Goal: Task Accomplishment & Management: Use online tool/utility

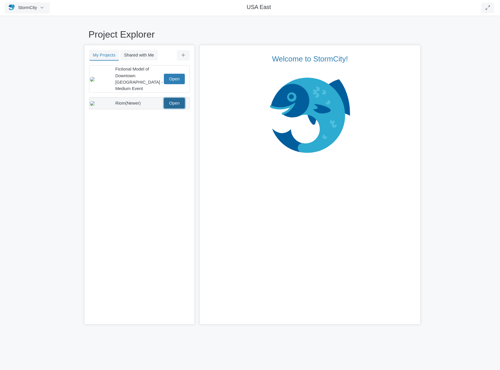
click at [168, 101] on link "Open" at bounding box center [174, 103] width 21 height 10
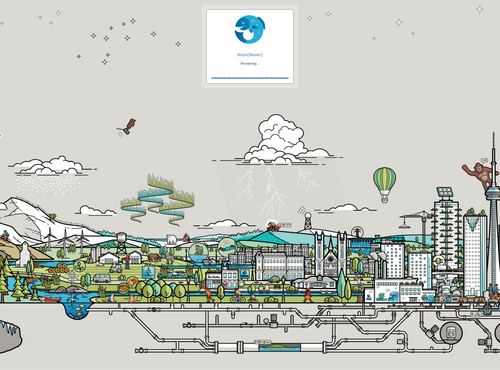
checkbox input "true"
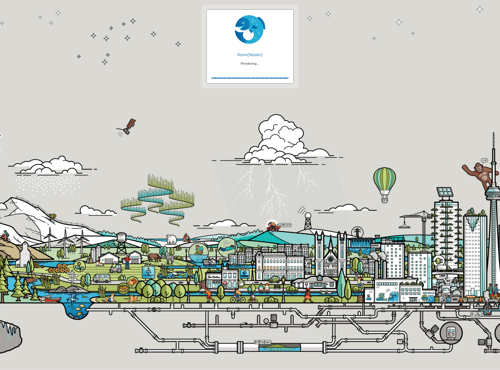
checkbox input "true"
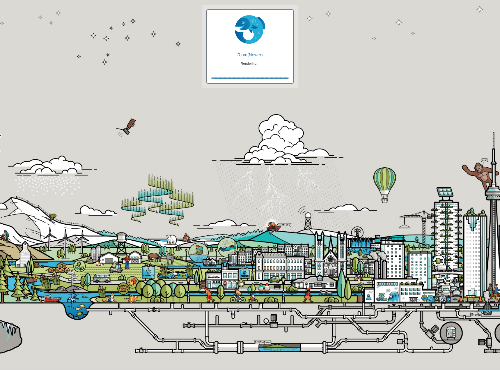
checkbox input "false"
checkbox input "true"
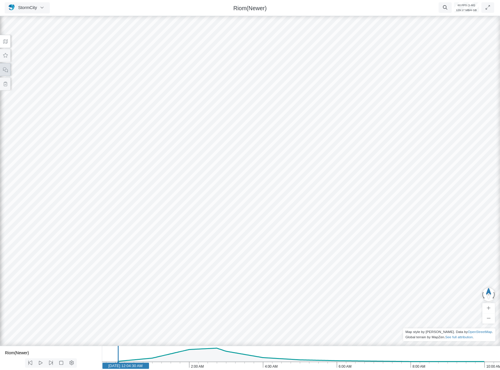
click at [3, 69] on icon at bounding box center [6, 70] width 6 height 4
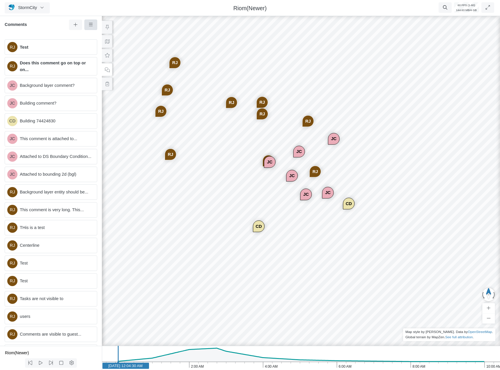
click at [86, 23] on link at bounding box center [90, 25] width 13 height 10
click at [57, 24] on h6 "Comments" at bounding box center [37, 24] width 64 height 5
click at [109, 86] on button at bounding box center [107, 83] width 10 height 13
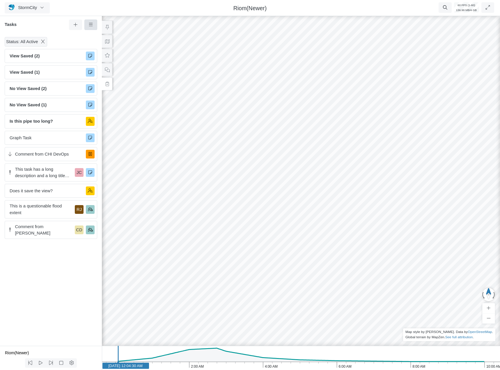
click at [87, 24] on link at bounding box center [90, 25] width 13 height 10
drag, startPoint x: 45, startPoint y: 28, endPoint x: 47, endPoint y: 26, distance: 3.3
click at [45, 29] on div "Tasks" at bounding box center [51, 27] width 102 height 15
click at [107, 73] on button at bounding box center [107, 69] width 10 height 13
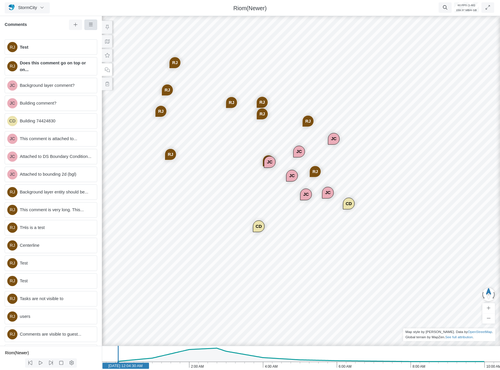
click at [94, 25] on link at bounding box center [90, 25] width 13 height 10
click at [89, 64] on link "Select All" at bounding box center [119, 67] width 66 height 9
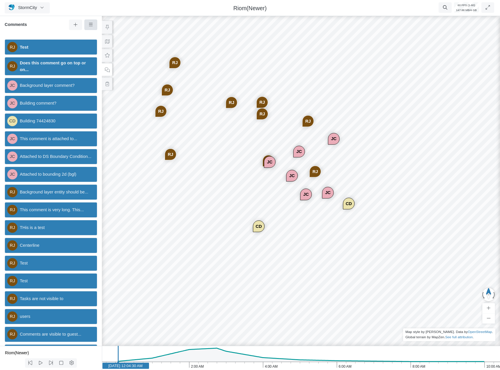
click at [88, 26] on link at bounding box center [90, 25] width 13 height 10
click at [107, 84] on link "Deselect All" at bounding box center [119, 81] width 66 height 9
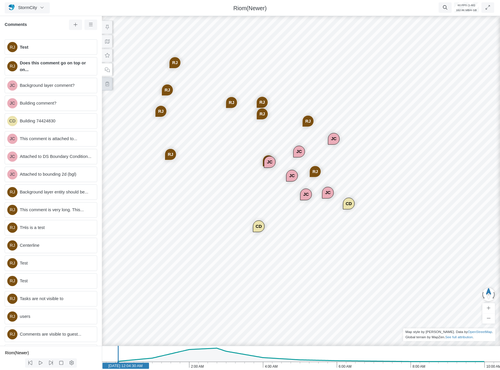
click at [108, 84] on icon at bounding box center [108, 84] width 6 height 4
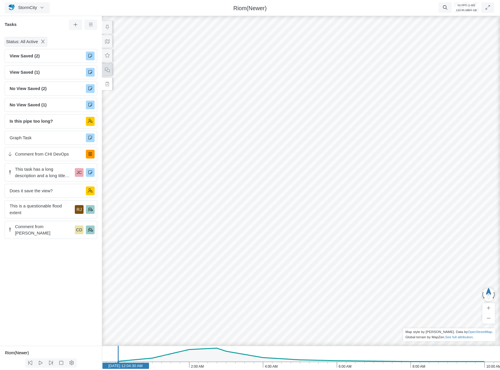
click at [106, 71] on icon at bounding box center [108, 70] width 6 height 4
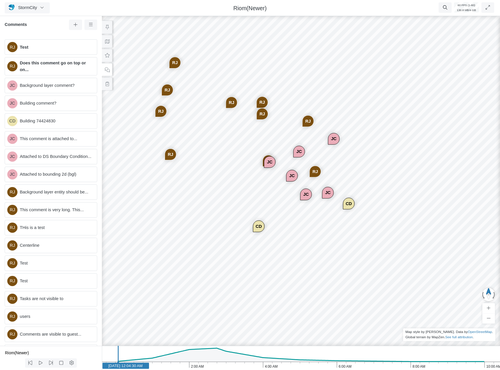
click at [331, 138] on div "JC" at bounding box center [333, 138] width 11 height 11
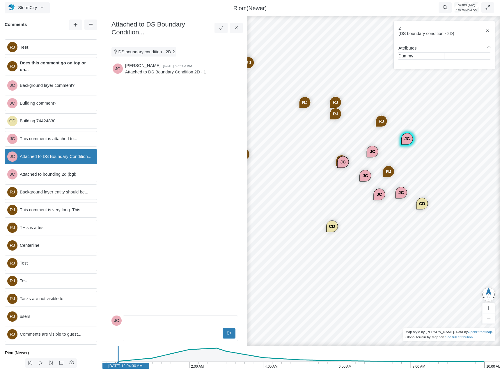
click at [381, 120] on div "RJ" at bounding box center [381, 121] width 11 height 11
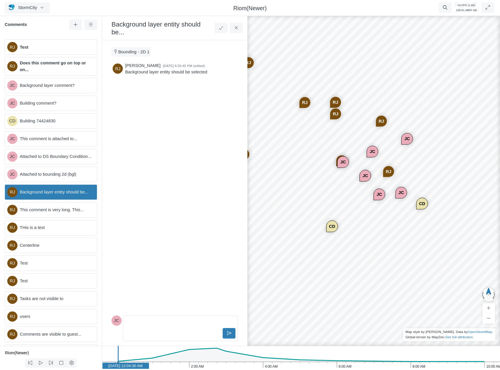
click at [381, 96] on div "RJ JC JC CD JC JC JC RJ RJ RJ RJ RJ RJ RJ RJ CD RJ JC" at bounding box center [374, 192] width 500 height 355
click at [381, 122] on div "RJ" at bounding box center [381, 121] width 11 height 11
click at [374, 151] on div "JC" at bounding box center [372, 151] width 11 height 11
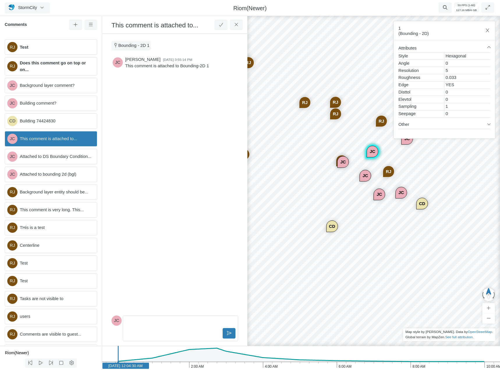
click at [381, 121] on div "RJ" at bounding box center [381, 121] width 11 height 11
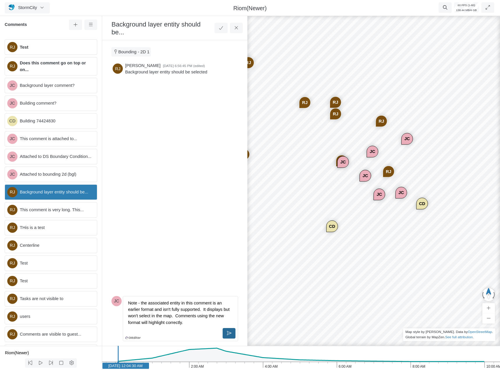
click at [231, 330] on button at bounding box center [229, 333] width 13 height 10
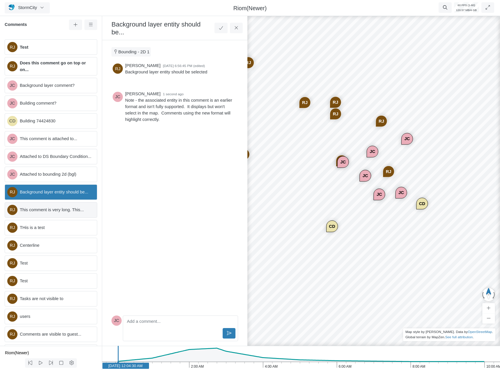
click at [57, 213] on span "This comment is very long. This..." at bounding box center [56, 209] width 72 height 6
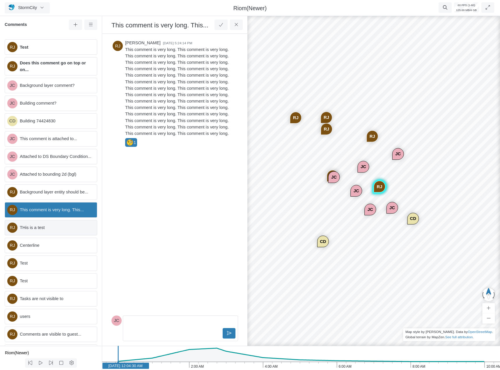
click at [72, 227] on div "RJ THis is a test" at bounding box center [51, 227] width 93 height 15
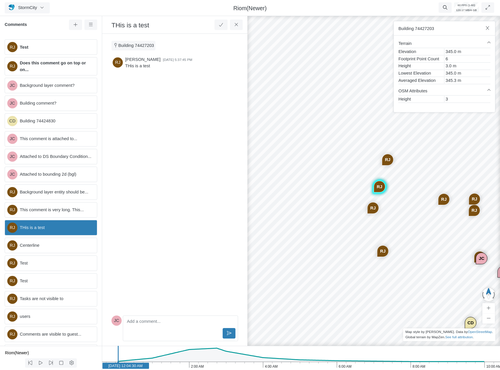
click at [56, 240] on div "RJ Test RJ Does this comment go on top or on... JC Background layer comment? JC…" at bounding box center [51, 190] width 102 height 311
click at [71, 245] on span "Centerline" at bounding box center [56, 245] width 72 height 6
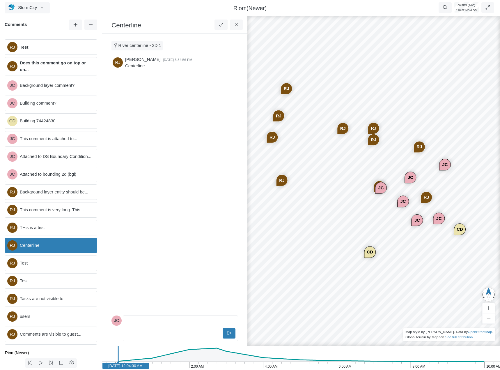
click at [359, 177] on div "RJ JC JC CD JC JC JC RJ RJ RJ RJ RJ RJ RJ RJ CD RJ JC" at bounding box center [374, 192] width 500 height 355
click at [73, 26] on icon at bounding box center [76, 24] width 6 height 4
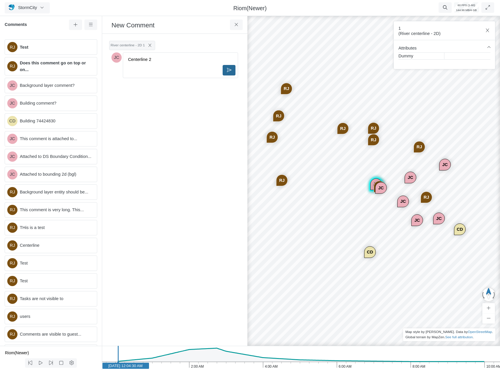
click at [227, 69] on icon at bounding box center [229, 70] width 5 height 4
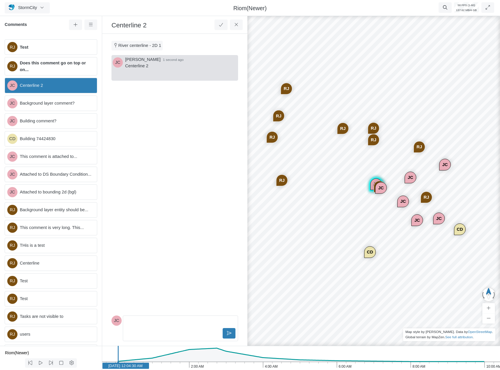
click at [349, 233] on div "RJ JC JC CD JC JC JC RJ RJ RJ RJ RJ RJ RJ RJ CD RJ JC JC JC" at bounding box center [374, 192] width 500 height 355
click at [369, 225] on div "RJ JC JC CD JC JC JC RJ RJ RJ RJ RJ RJ RJ RJ CD RJ JC JC JC" at bounding box center [374, 192] width 500 height 355
click at [53, 79] on div "JC Centerline 2" at bounding box center [51, 85] width 93 height 15
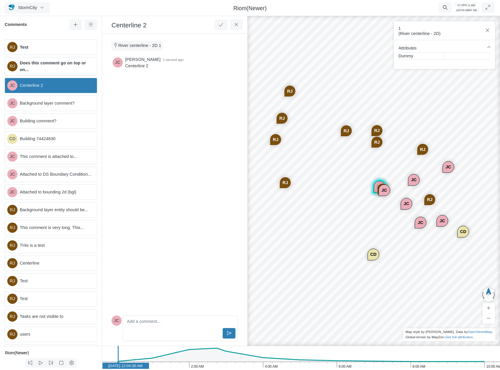
drag, startPoint x: 307, startPoint y: 181, endPoint x: 311, endPoint y: 175, distance: 7.8
click at [310, 178] on div "RJ JC JC CD JC JC JC RJ RJ RJ RJ RJ RJ RJ RJ CD RJ JC JC" at bounding box center [374, 192] width 500 height 355
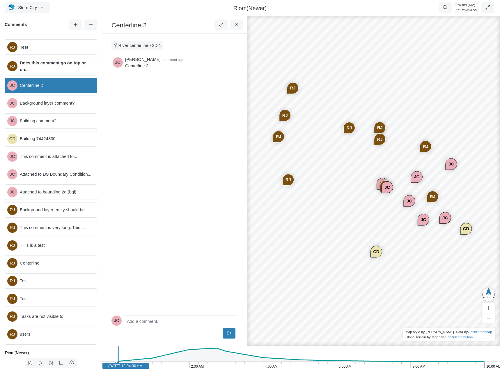
click at [44, 83] on span "Centerline 2" at bounding box center [56, 85] width 72 height 6
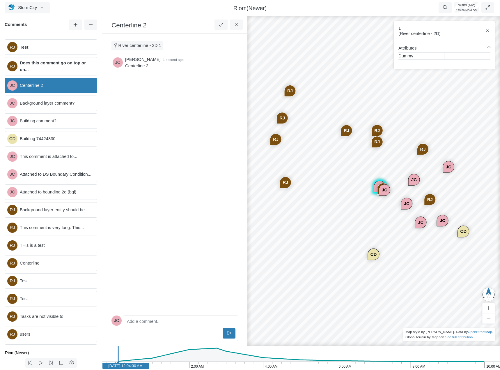
click at [330, 179] on div "RJ JC JC CD JC JC JC RJ RJ RJ RJ RJ RJ RJ RJ CD RJ JC JC" at bounding box center [374, 192] width 500 height 355
click at [375, 183] on div "JC" at bounding box center [379, 186] width 11 height 11
click at [326, 167] on div "RJ JC JC CD JC JC JC RJ RJ RJ RJ RJ RJ RJ RJ CD RJ JC JC" at bounding box center [374, 192] width 500 height 355
click at [89, 24] on icon at bounding box center [91, 24] width 6 height 4
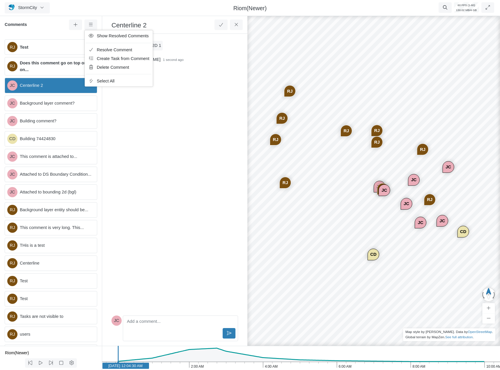
click at [160, 120] on div "JC Jesse Cluthe 1 second ago Centerline 2" at bounding box center [175, 184] width 127 height 258
click at [239, 25] on icon at bounding box center [237, 24] width 6 height 4
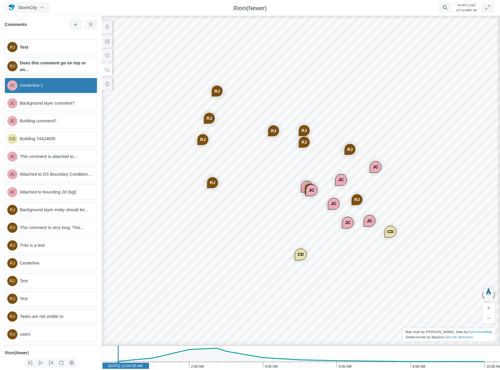
click at [331, 163] on div "RJ JC JC CD JC JC JC RJ RJ RJ RJ RJ RJ RJ RJ CD RJ JC JC" at bounding box center [301, 192] width 500 height 355
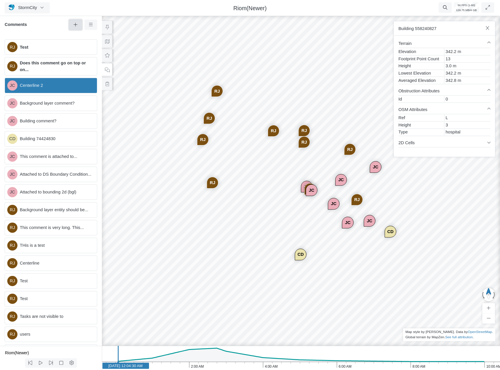
click at [75, 26] on icon at bounding box center [76, 25] width 4 height 4
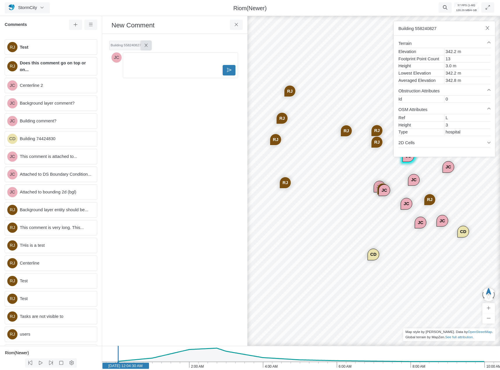
click at [144, 47] on icon at bounding box center [146, 45] width 5 height 4
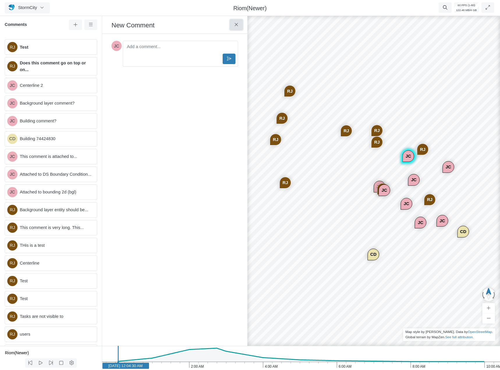
click at [236, 23] on icon at bounding box center [237, 24] width 6 height 4
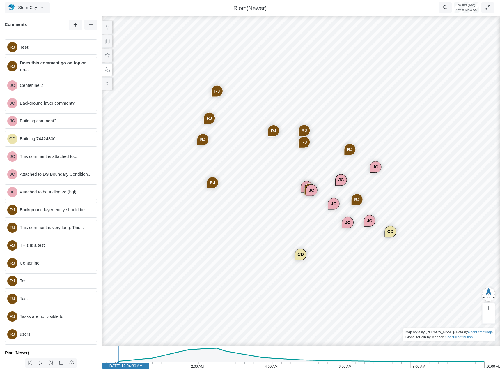
click at [357, 223] on div "RJ JC JC CD JC JC JC RJ RJ RJ RJ RJ RJ RJ RJ CD RJ JC JC" at bounding box center [301, 192] width 500 height 355
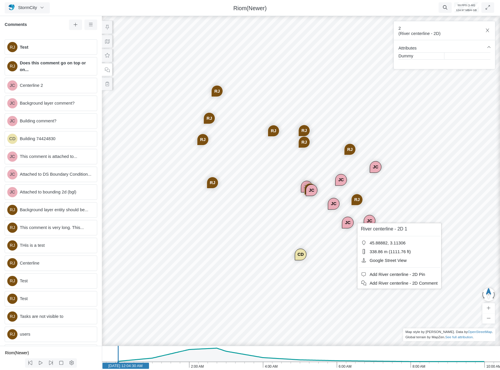
drag, startPoint x: 408, startPoint y: 286, endPoint x: 400, endPoint y: 286, distance: 7.3
click at [408, 286] on link "Add River centerline - 2D Comment" at bounding box center [400, 283] width 82 height 9
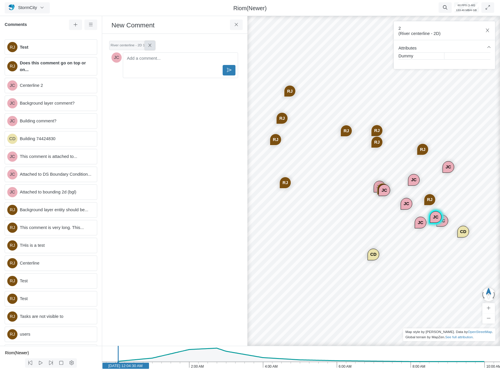
click at [148, 47] on icon at bounding box center [149, 45] width 3 height 3
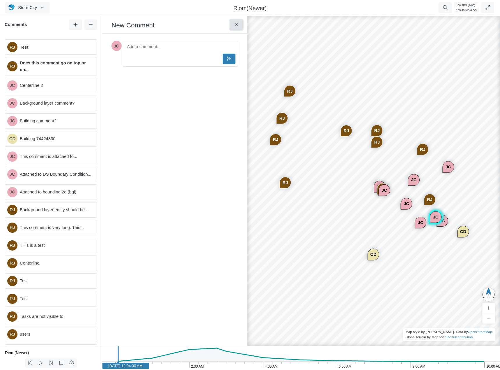
click at [237, 28] on button at bounding box center [236, 25] width 13 height 10
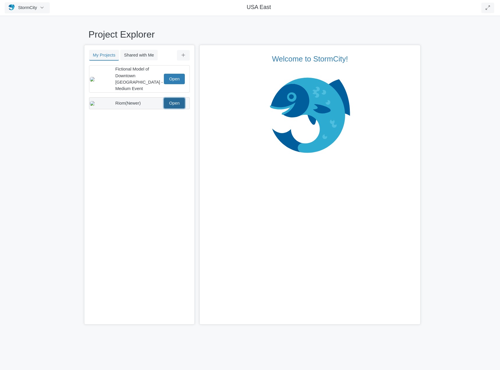
click at [176, 100] on link "Open" at bounding box center [174, 103] width 21 height 10
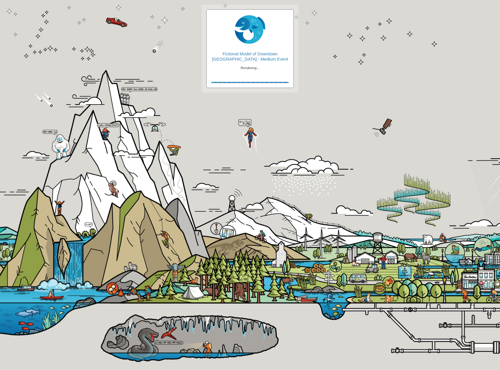
checkbox input "true"
type input "Visible"
checkbox input "true"
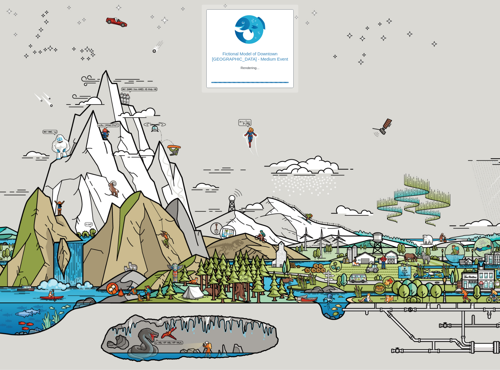
type input "2"
type input "0"
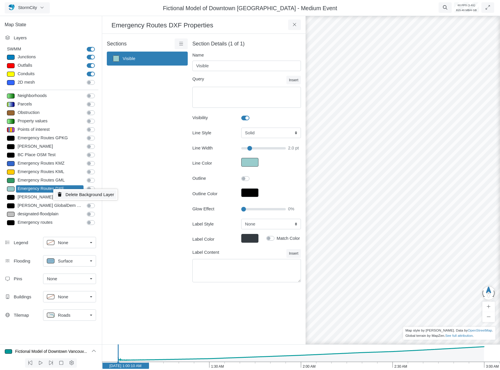
click at [84, 195] on span "Delete Background Layer" at bounding box center [90, 194] width 49 height 5
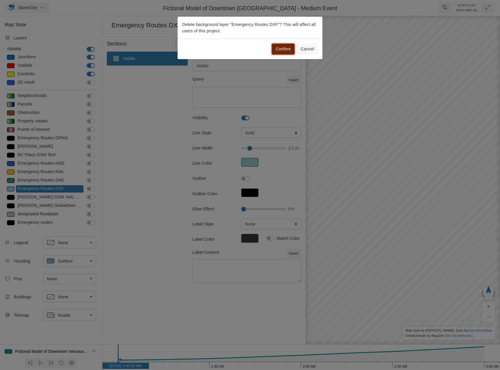
click at [287, 52] on button "Confirm" at bounding box center [283, 49] width 23 height 10
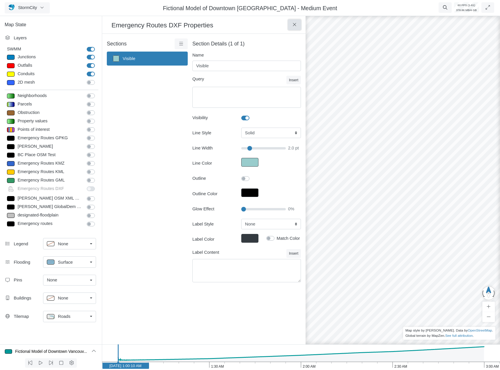
click at [297, 29] on button at bounding box center [294, 25] width 13 height 10
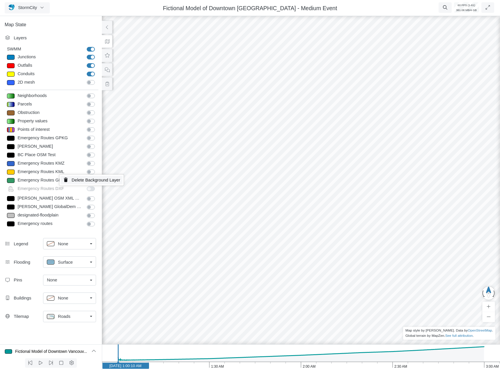
click at [86, 180] on span "Delete Background Layer" at bounding box center [96, 180] width 49 height 5
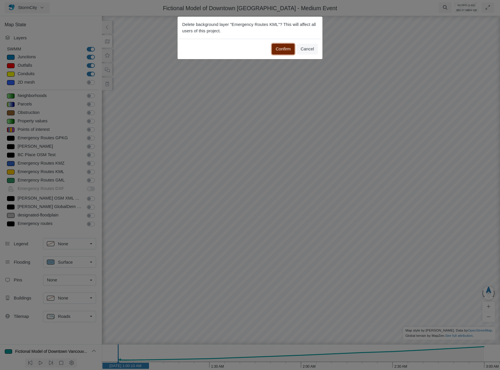
click at [284, 46] on button "Confirm" at bounding box center [283, 49] width 23 height 10
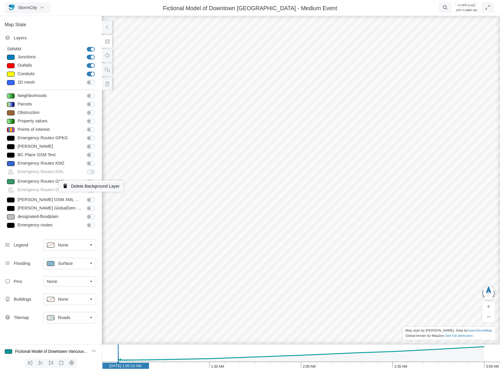
click at [74, 186] on span "Delete Background Layer" at bounding box center [95, 186] width 49 height 5
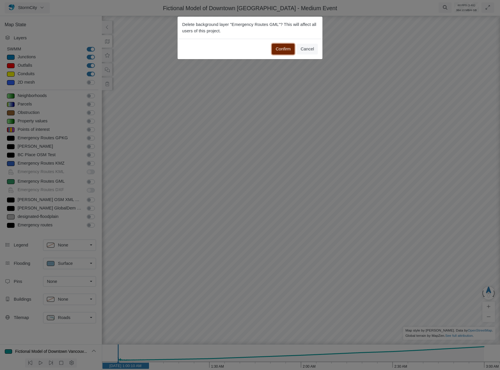
click at [286, 48] on button "Confirm" at bounding box center [283, 49] width 23 height 10
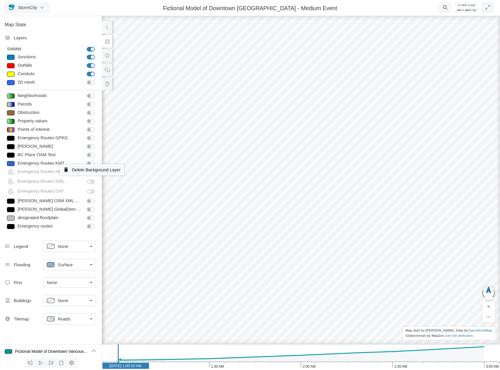
click at [86, 169] on span "Delete Background Layer" at bounding box center [96, 169] width 49 height 5
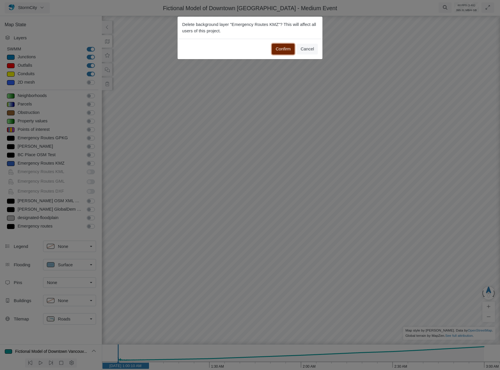
click at [284, 45] on button "Confirm" at bounding box center [283, 49] width 23 height 10
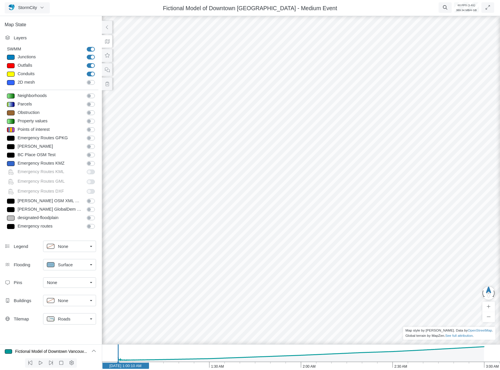
type input "2"
click at [317, 129] on div at bounding box center [301, 192] width 500 height 355
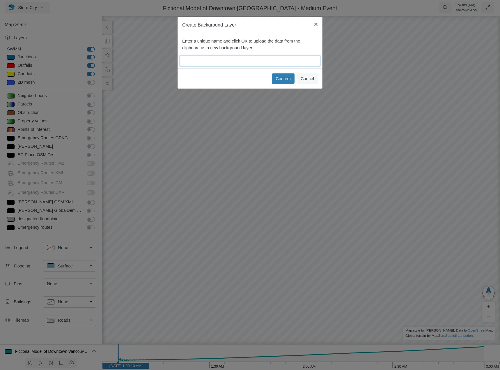
click at [233, 64] on input "text" at bounding box center [250, 61] width 140 height 10
type input "pasted kml"
drag, startPoint x: 276, startPoint y: 78, endPoint x: 263, endPoint y: 109, distance: 32.7
click at [276, 78] on button "Confirm" at bounding box center [283, 78] width 23 height 10
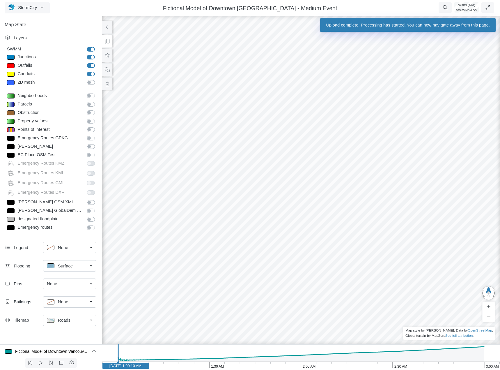
type input "2"
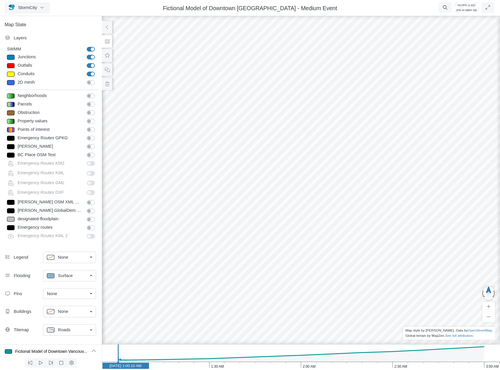
click at [97, 207] on label "[PERSON_NAME] GlobalDem Fix" at bounding box center [97, 207] width 0 height 0
click at [90, 210] on input "[PERSON_NAME] GlobalDem Fix" at bounding box center [89, 210] width 5 height 6
checkbox input "true"
drag, startPoint x: 167, startPoint y: 150, endPoint x: 337, endPoint y: 19, distance: 214.6
click at [136, 192] on div at bounding box center [301, 192] width 500 height 355
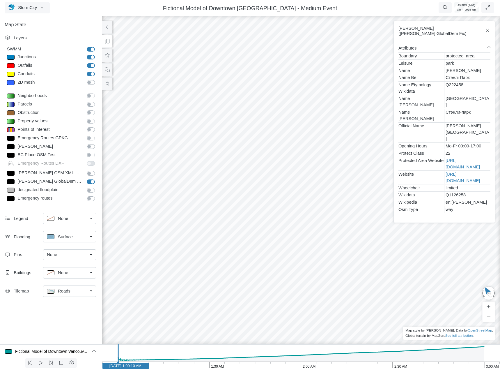
type input "2"
